Goal: Task Accomplishment & Management: Manage account settings

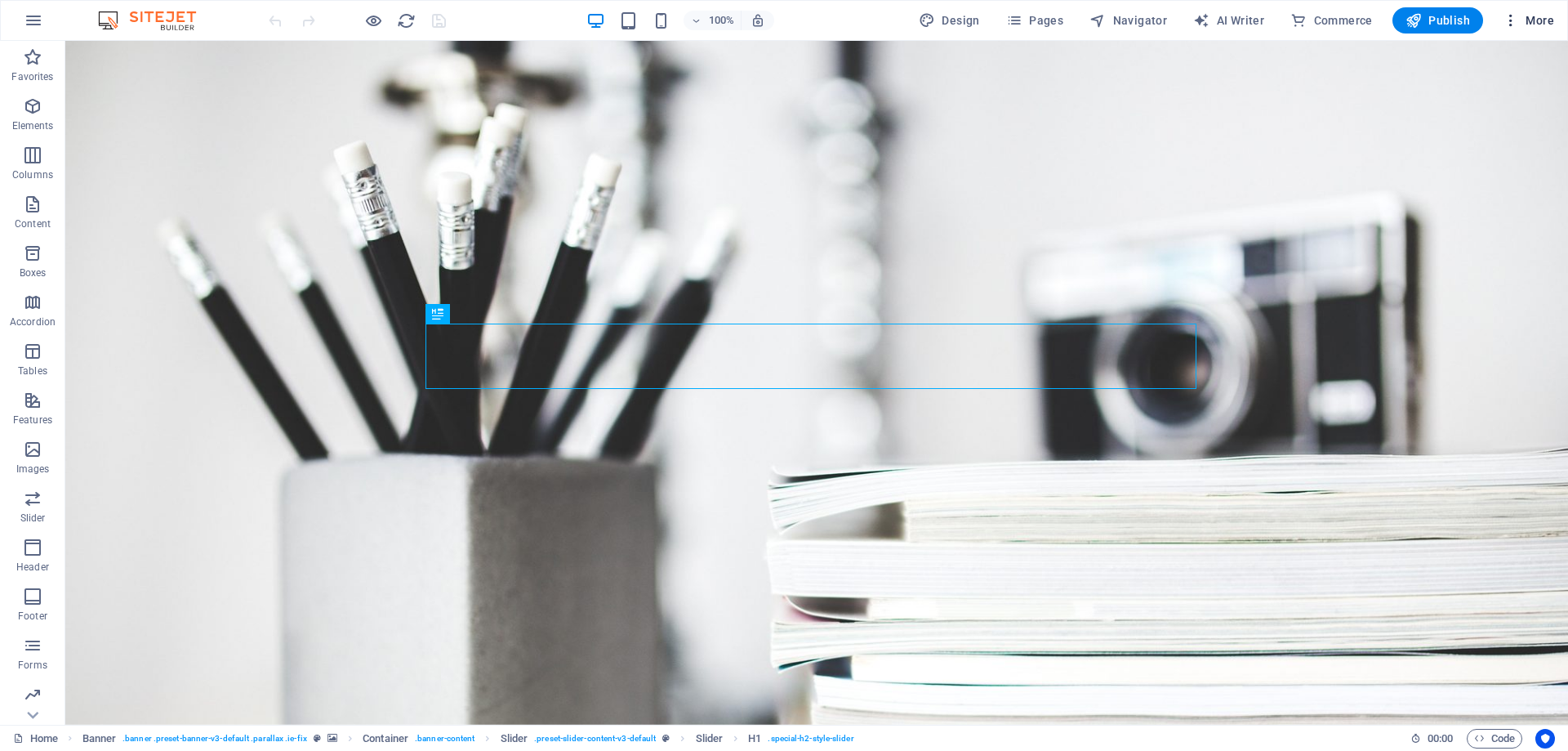
click at [1524, 16] on span "More" at bounding box center [1528, 20] width 52 height 16
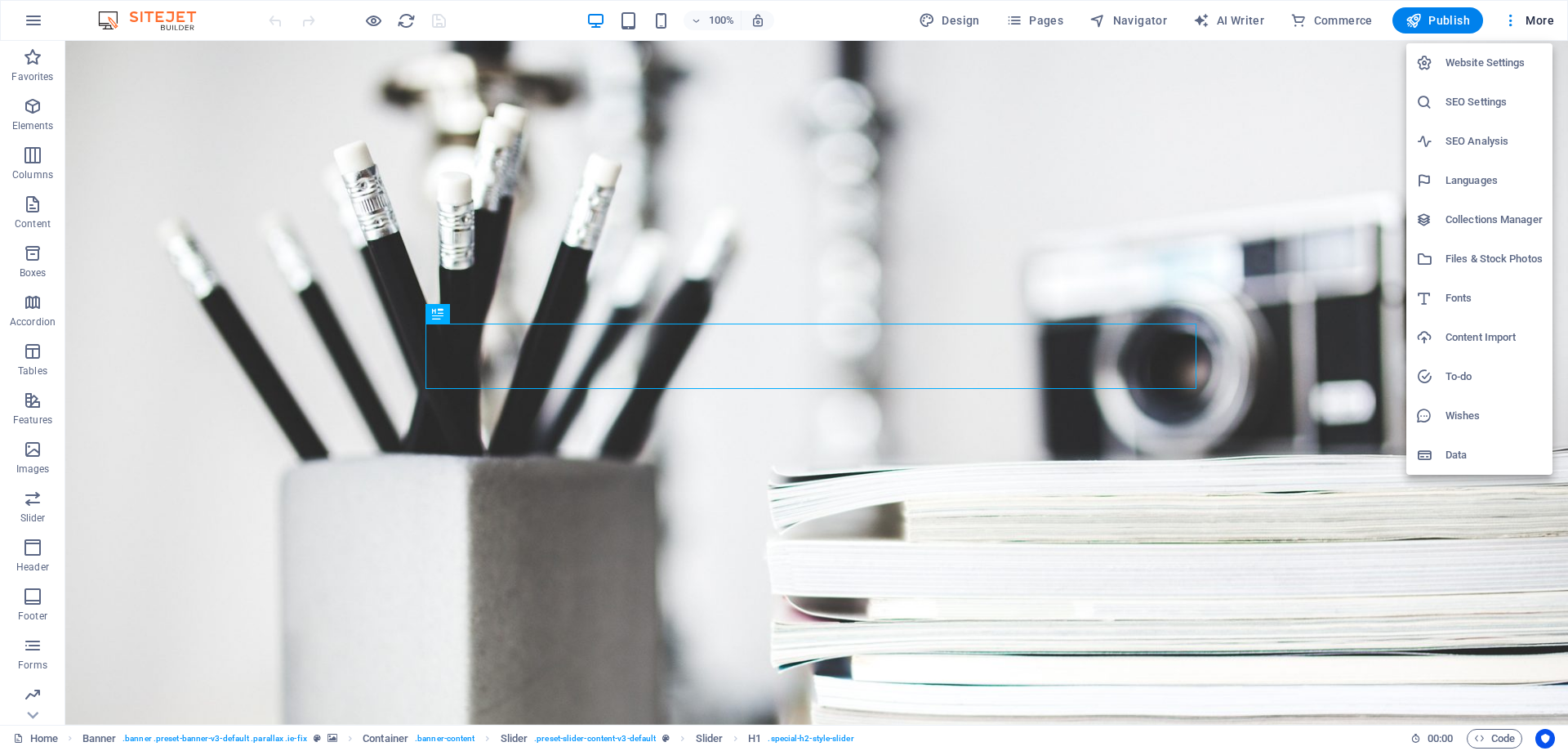
click at [1469, 102] on h6 "SEO Settings" at bounding box center [1493, 102] width 97 height 20
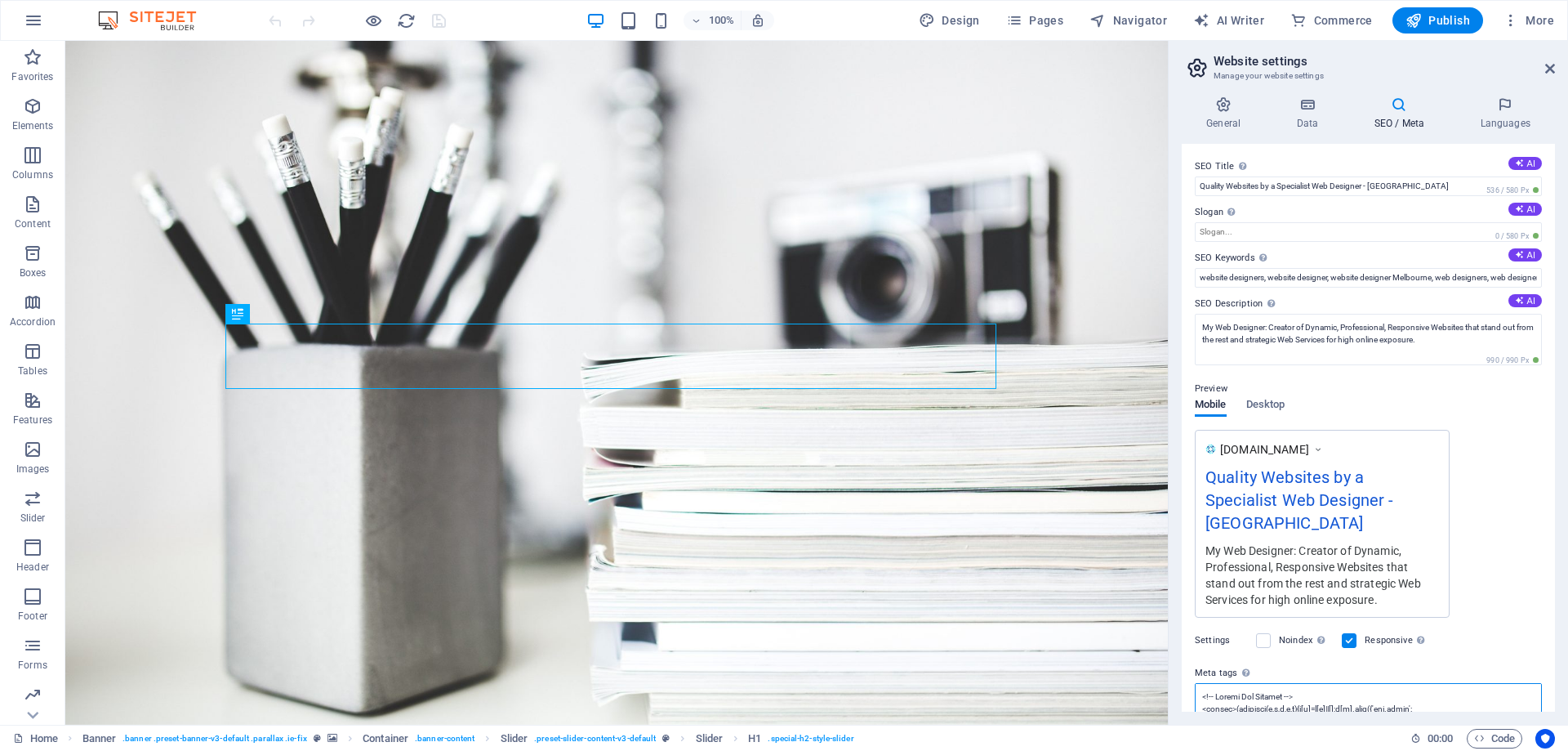
click at [1248, 687] on textarea "Meta tags Enter HTML code here that will be placed inside the tags of your webs…" at bounding box center [1368, 708] width 347 height 52
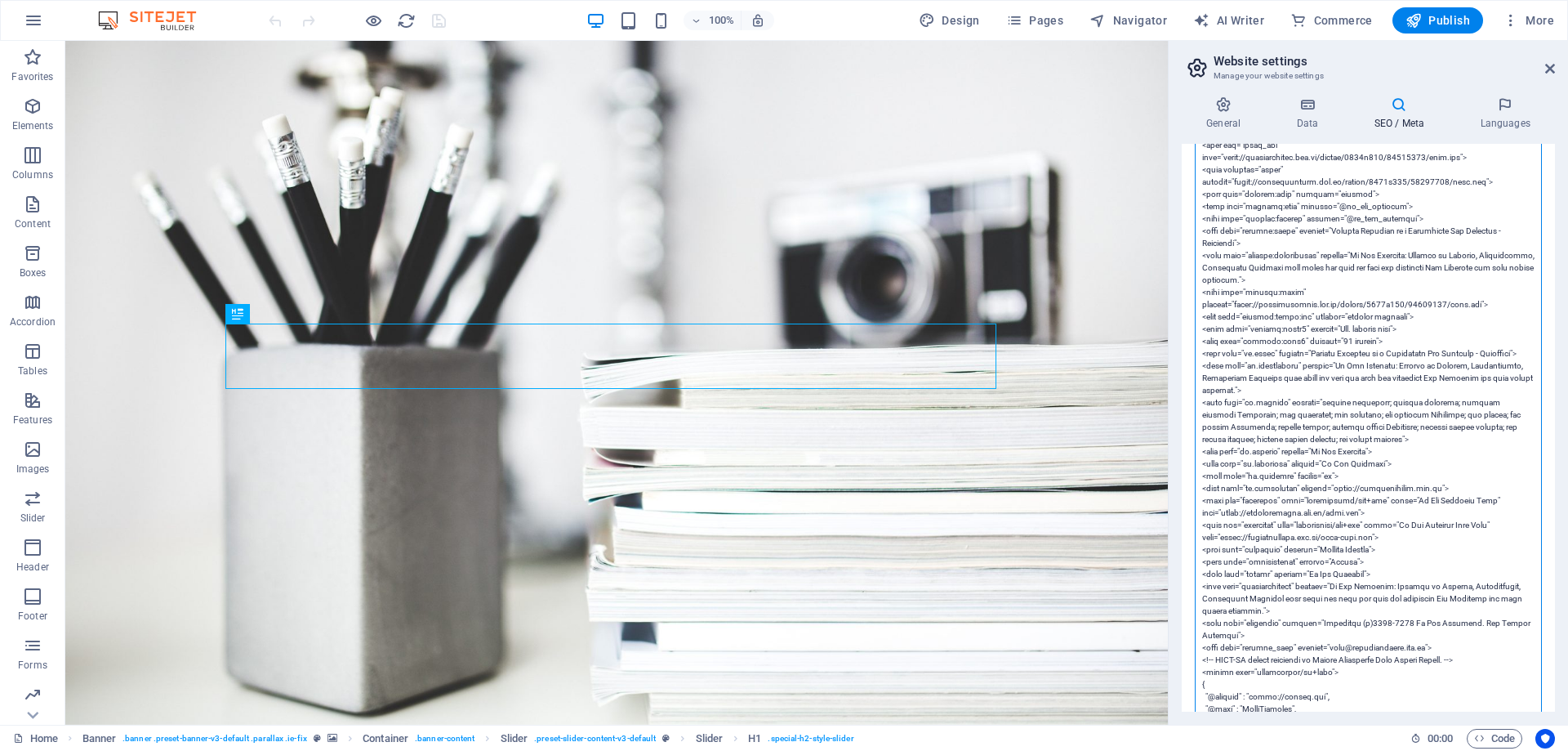
scroll to position [817, 0]
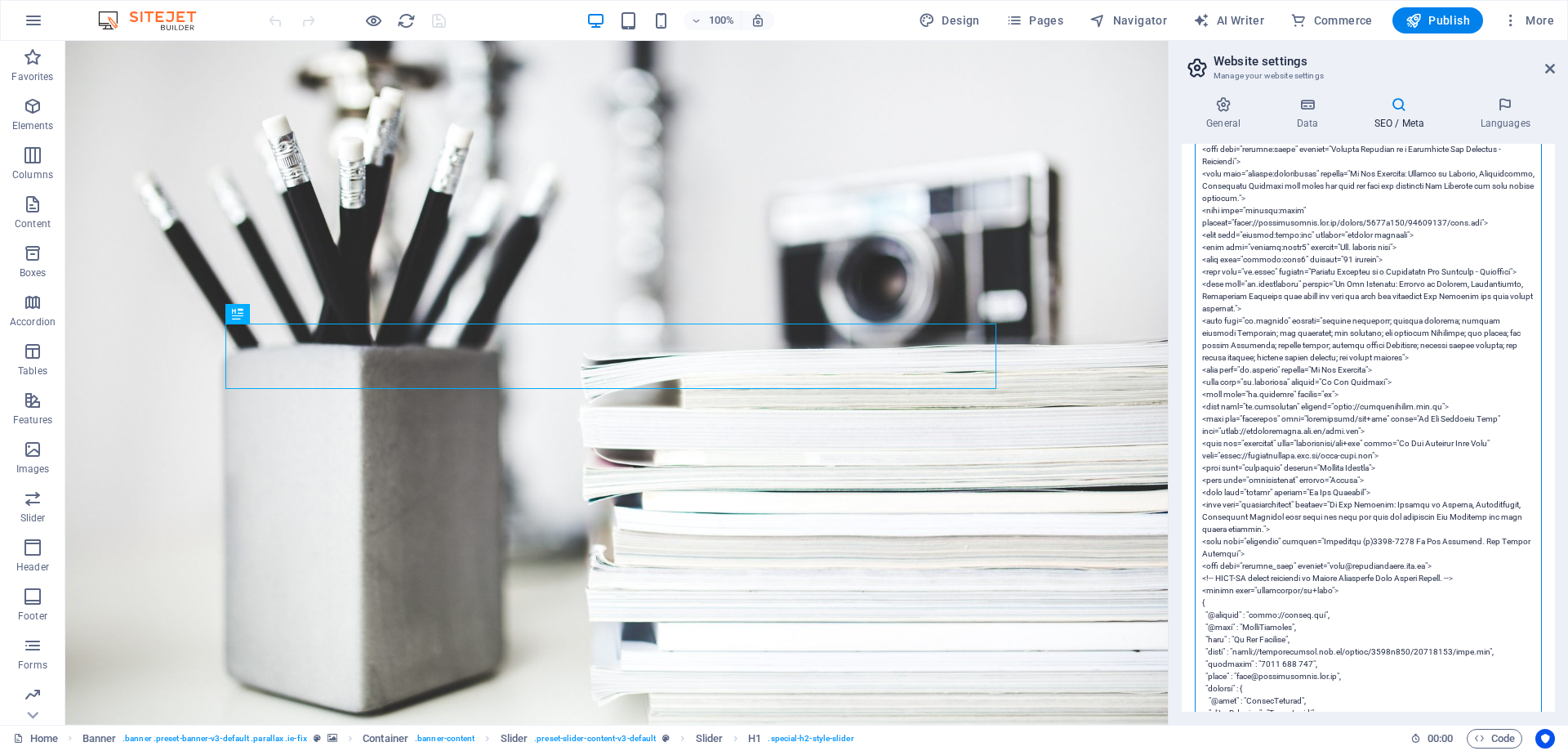
drag, startPoint x: 1390, startPoint y: 407, endPoint x: 1199, endPoint y: 376, distance: 193.5
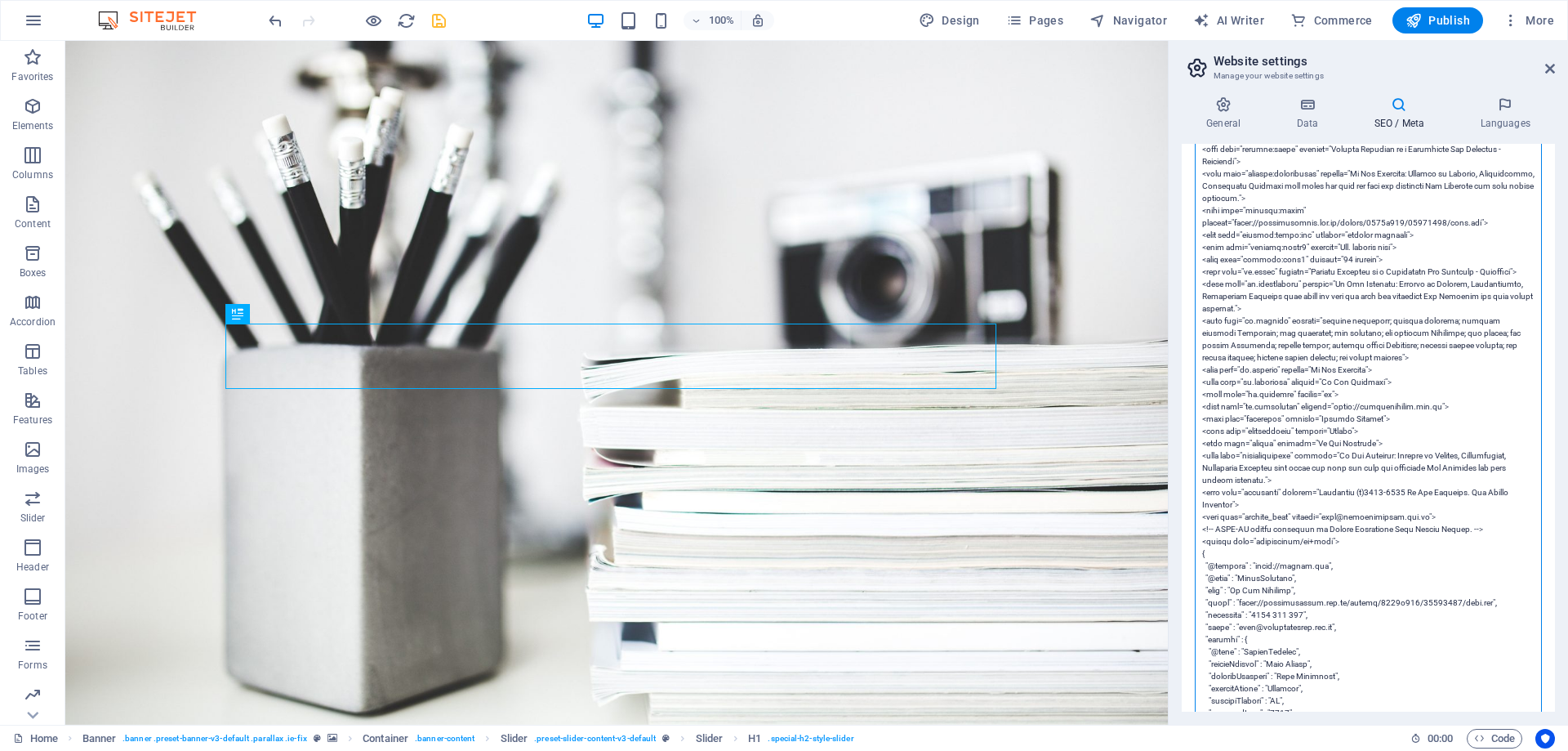
type textarea "<!-- Google Tag Manager --> <script>(function(w,d,s,l,i){w[l]=w[l]||[];w[l].pus…"
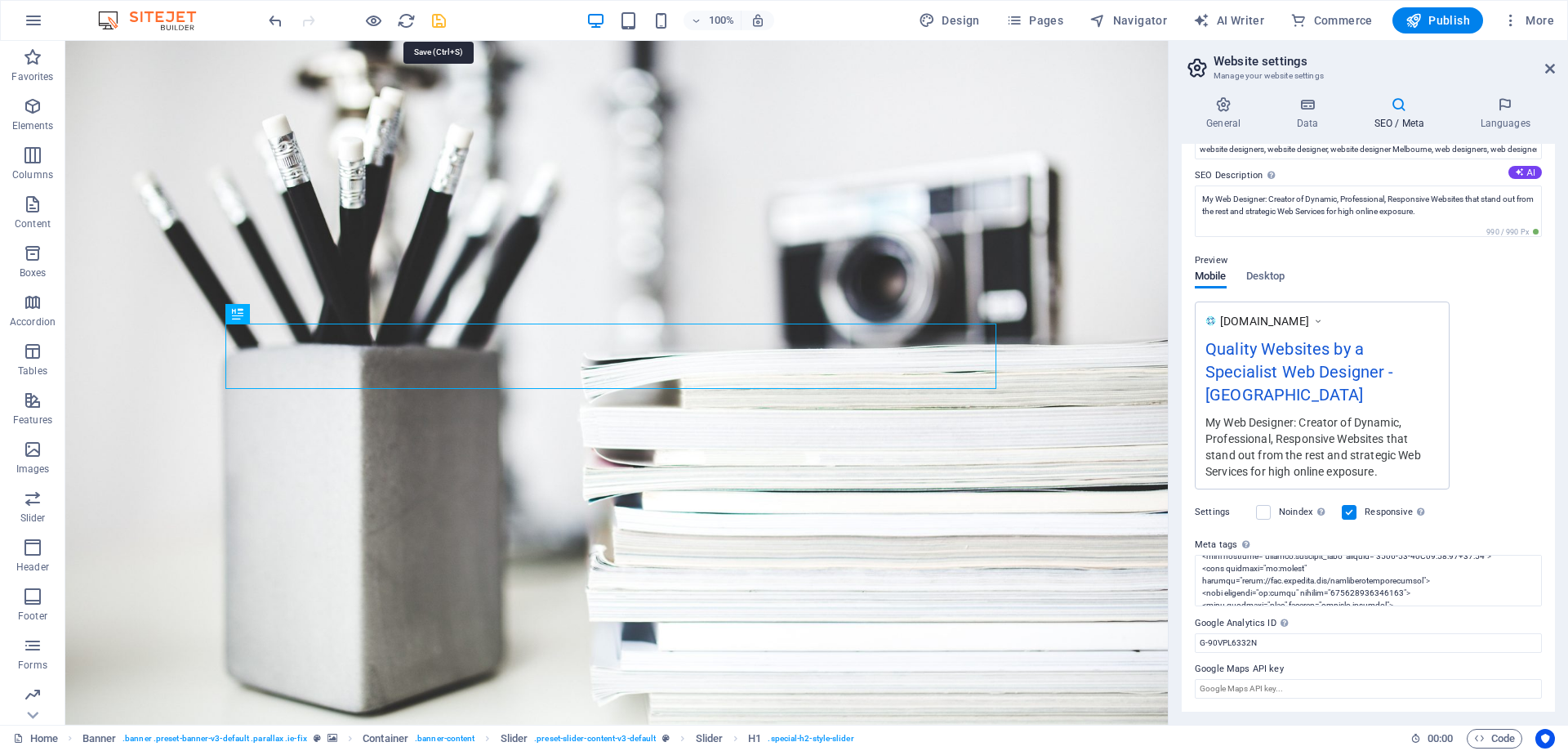
click at [440, 20] on icon "save" at bounding box center [439, 20] width 19 height 19
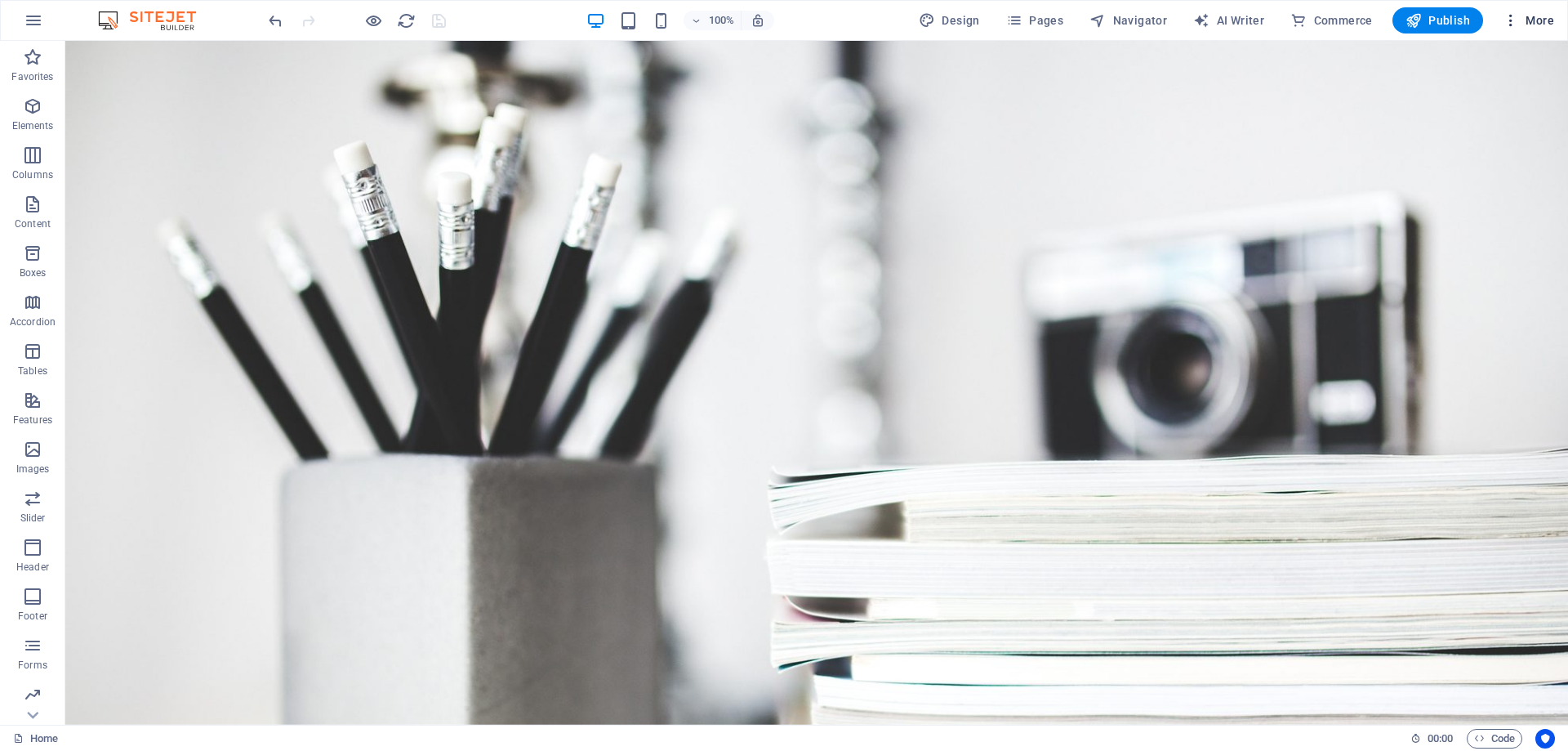
click at [1514, 20] on icon "button" at bounding box center [1511, 20] width 16 height 16
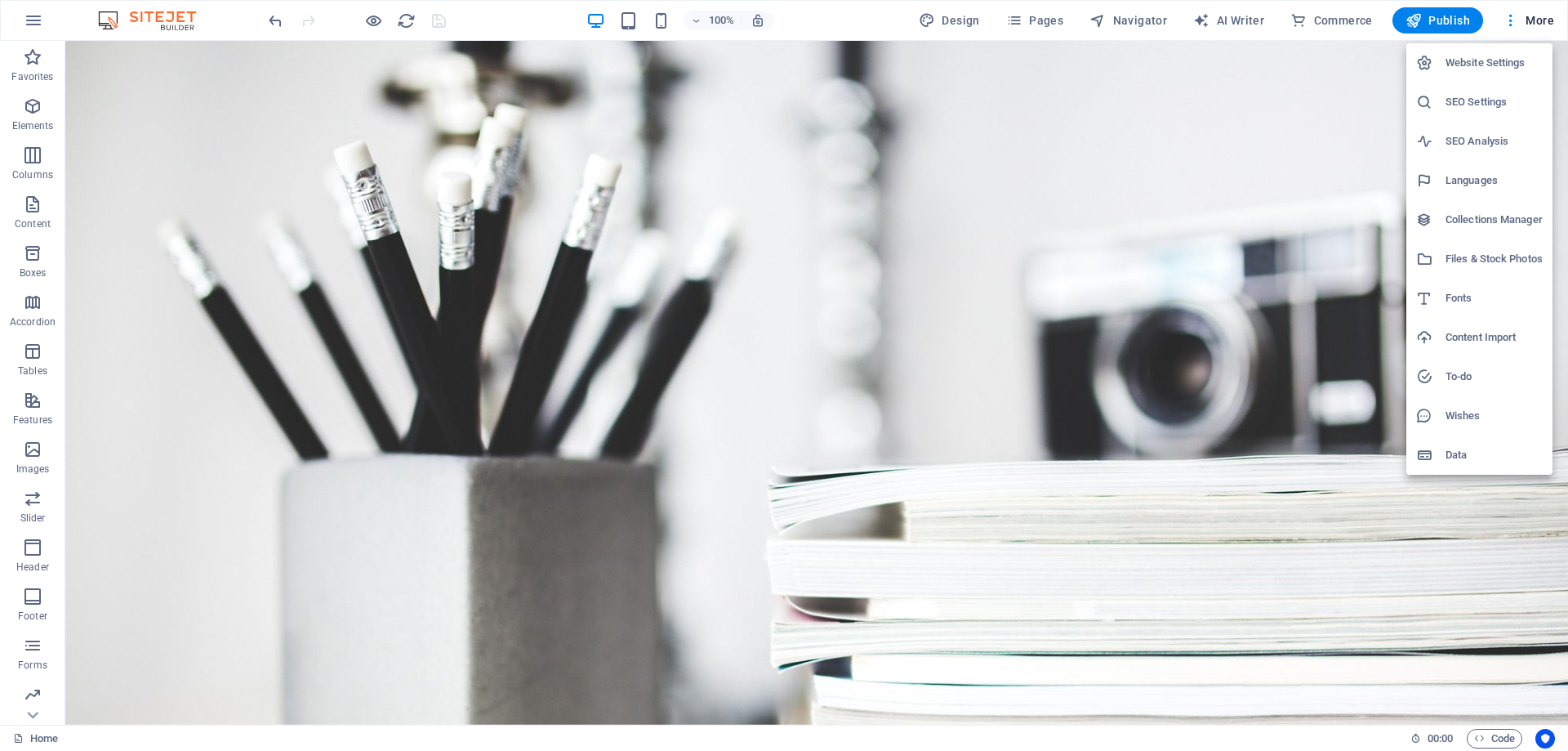
click at [1461, 102] on h6 "SEO Settings" at bounding box center [1493, 102] width 97 height 20
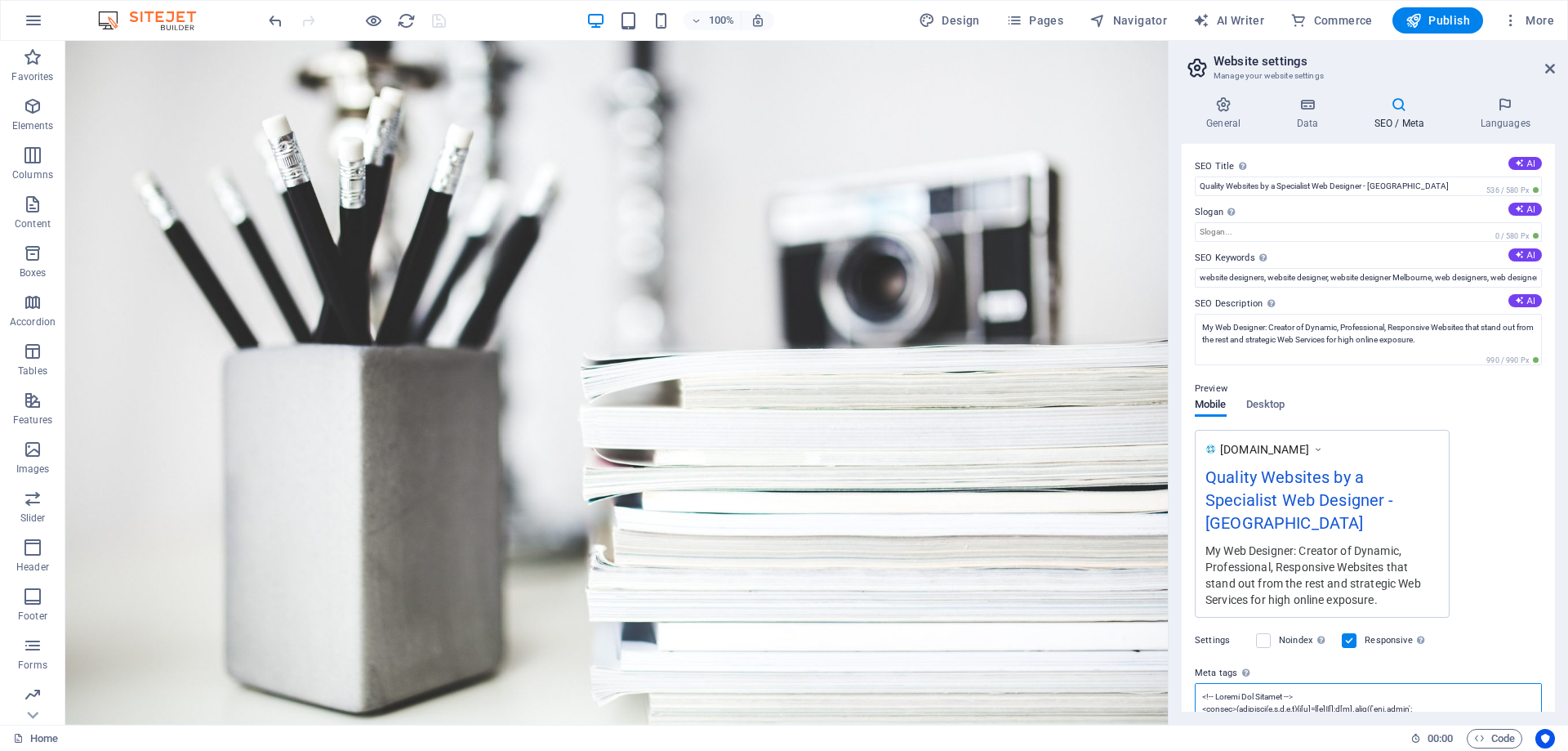
click at [1269, 691] on textarea "Meta tags Enter HTML code here that will be placed inside the tags of your webs…" at bounding box center [1368, 708] width 347 height 52
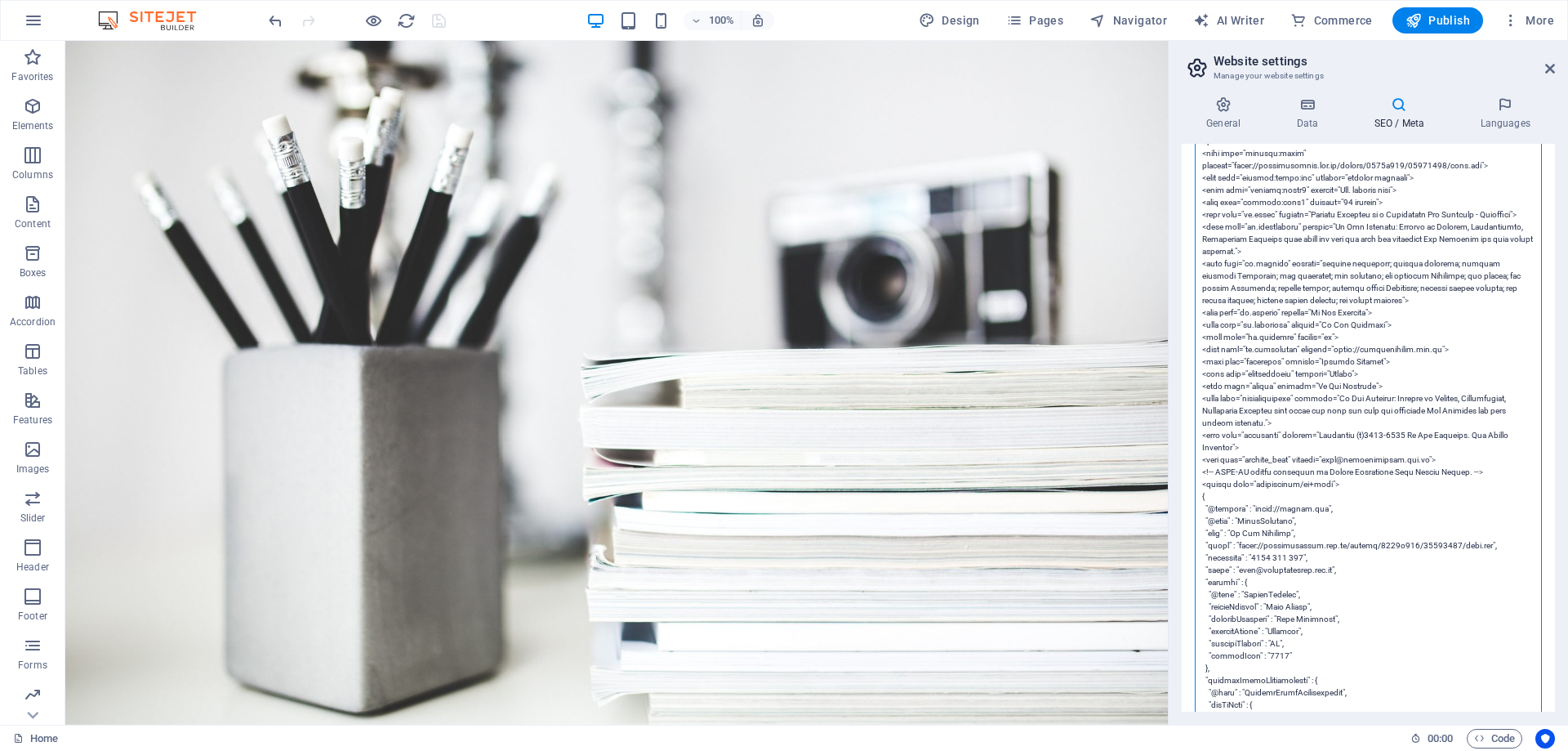
scroll to position [898, 0]
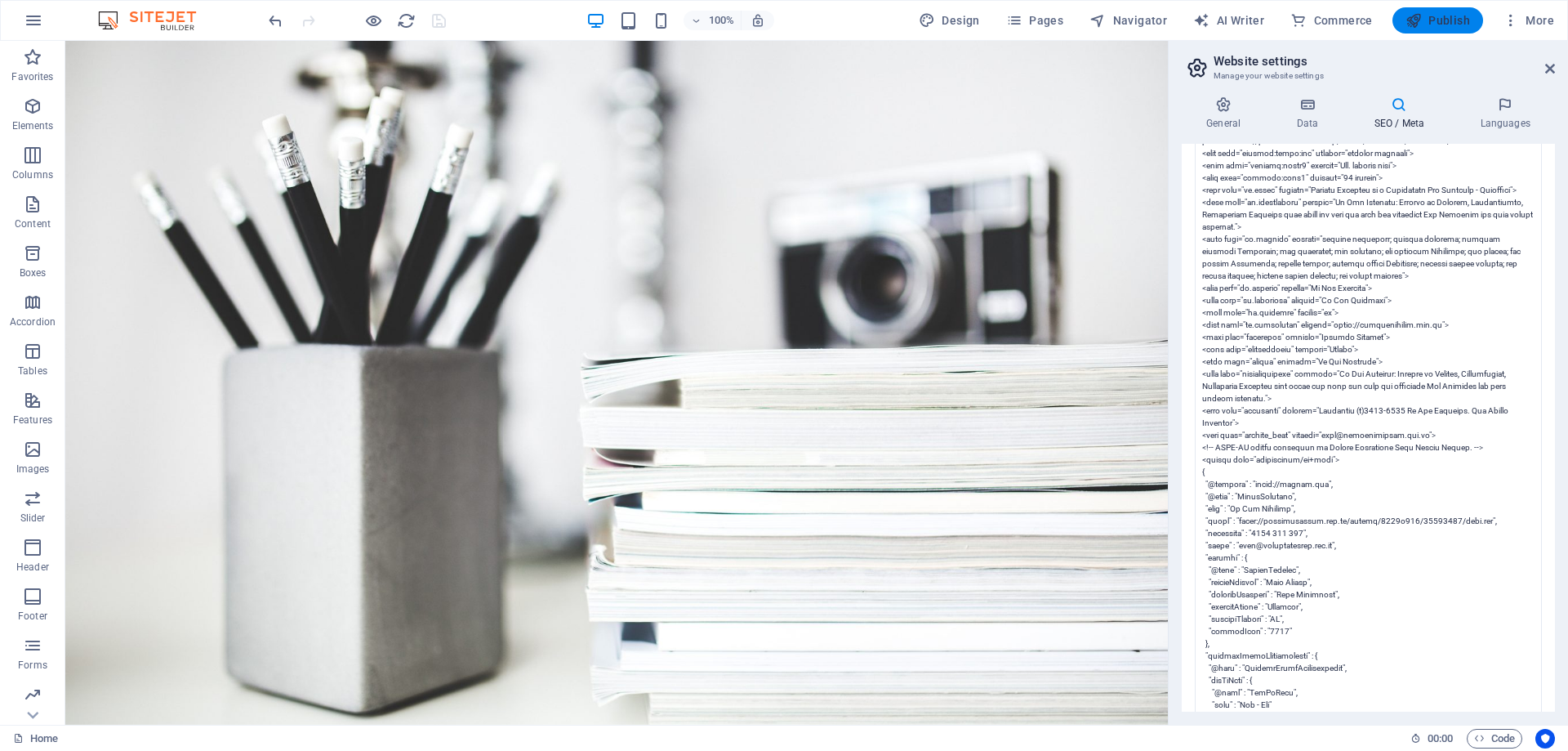
click at [1418, 18] on icon "button" at bounding box center [1413, 20] width 16 height 16
